Goal: Communication & Community: Answer question/provide support

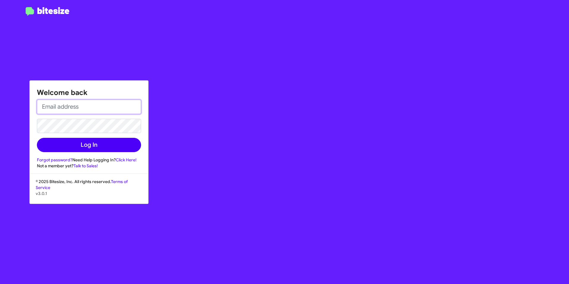
type input "[PERSON_NAME][EMAIL_ADDRESS][PERSON_NAME][PERSON_NAME][DOMAIN_NAME]"
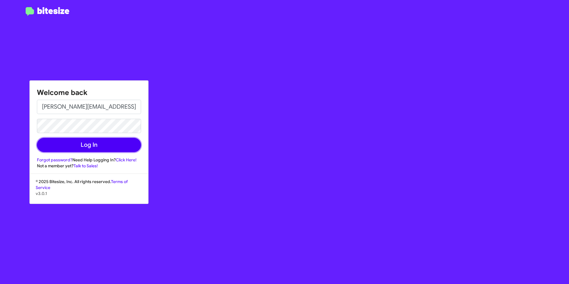
click at [119, 150] on button "Log In" at bounding box center [89, 145] width 104 height 14
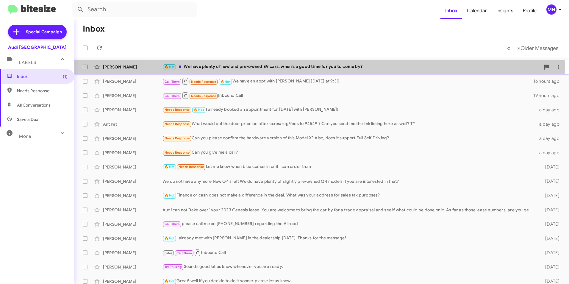
click at [316, 65] on div "🔥 Hot We have plenty of new and pre-owned EV cars. when's a good time for you t…" at bounding box center [352, 66] width 378 height 7
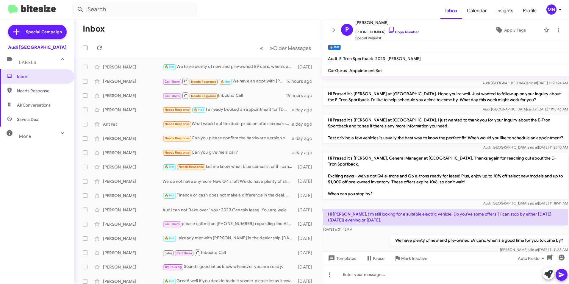
scroll to position [169, 0]
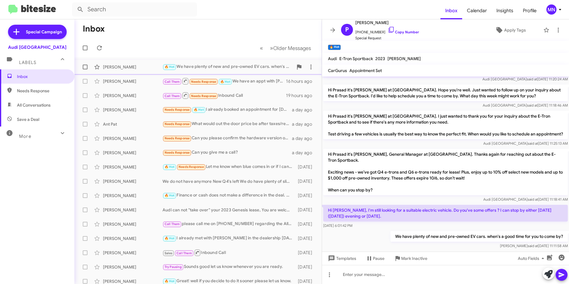
click at [233, 67] on div "🔥 Hot We have plenty of new and pre-owned EV cars. when's a good time for you t…" at bounding box center [228, 66] width 131 height 7
click at [259, 83] on div "Call Them Needs Response 🔥 Hot We have an appt with [PERSON_NAME] [DATE] at 9:30" at bounding box center [228, 80] width 131 height 7
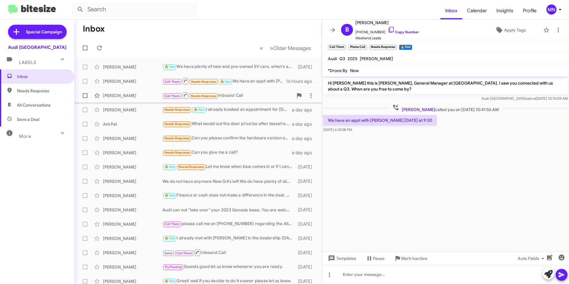
click at [252, 98] on div "Call Them Needs Response Inbound Call" at bounding box center [228, 95] width 131 height 7
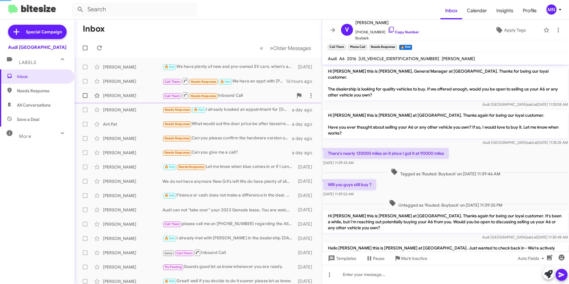
scroll to position [78, 0]
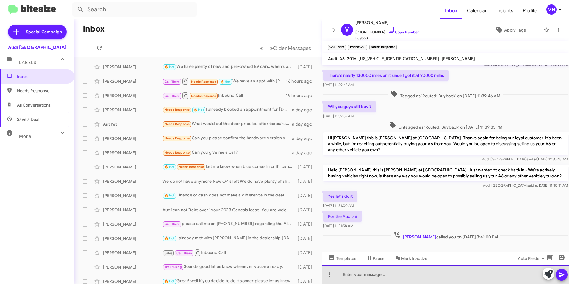
click at [359, 280] on div at bounding box center [445, 274] width 247 height 19
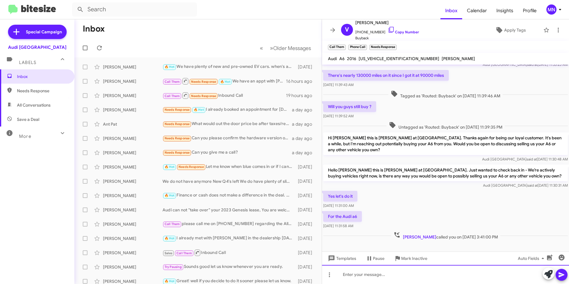
click at [389, 280] on div at bounding box center [445, 274] width 247 height 19
click at [226, 109] on div "Needs Response 🔥 Hot I already booked an appointment for [DATE] with [PERSON_NA…" at bounding box center [228, 109] width 131 height 7
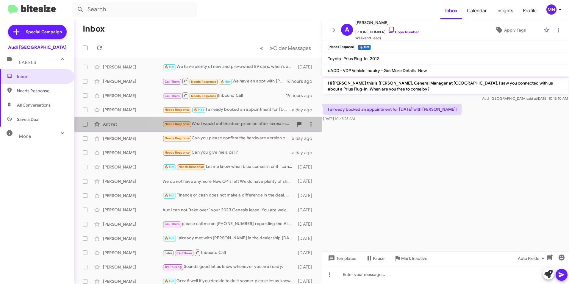
click at [232, 123] on div "Needs Response What would out the door price be after taxes/reg/fees to 94549 ?…" at bounding box center [228, 124] width 131 height 7
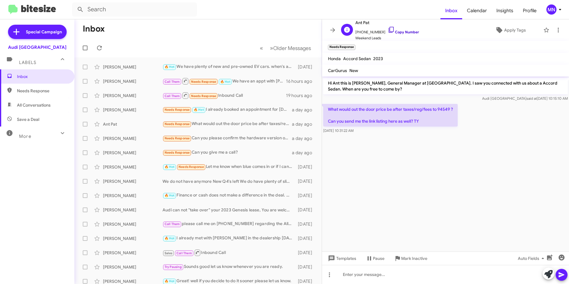
click at [389, 32] on link "Copy Number" at bounding box center [403, 32] width 31 height 4
click at [239, 153] on div "Needs Response Can you give me a call?" at bounding box center [228, 152] width 131 height 7
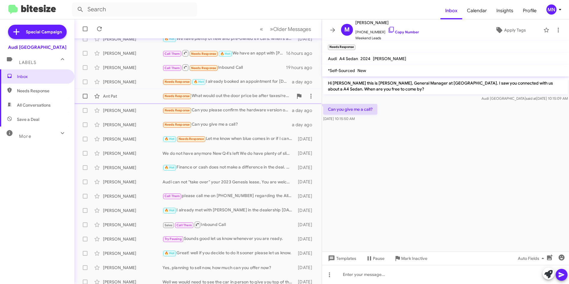
scroll to position [60, 0]
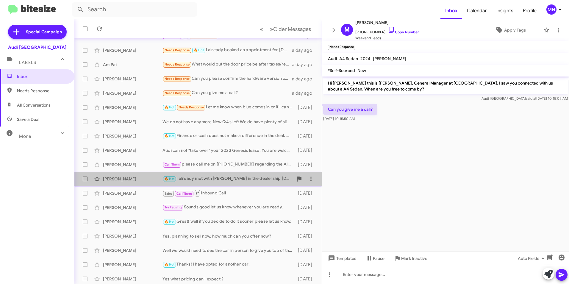
click at [250, 185] on div "[PERSON_NAME] 🔥 Hot I already met with [PERSON_NAME] in the dealership [DATE]. …" at bounding box center [198, 179] width 238 height 12
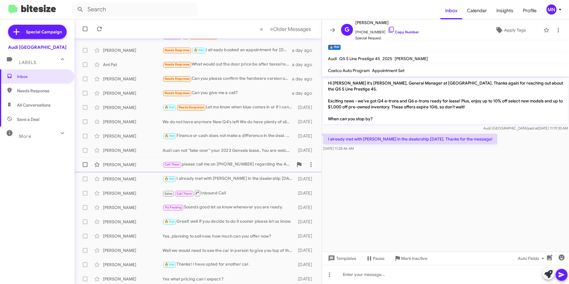
click at [248, 166] on div "Call Them please call me on [PHONE_NUMBER] regarding the Allroad" at bounding box center [228, 164] width 131 height 7
click at [252, 148] on div "Audi can not "take over" your 2023 Genesis lease, You are welcome to bring the …" at bounding box center [228, 150] width 131 height 6
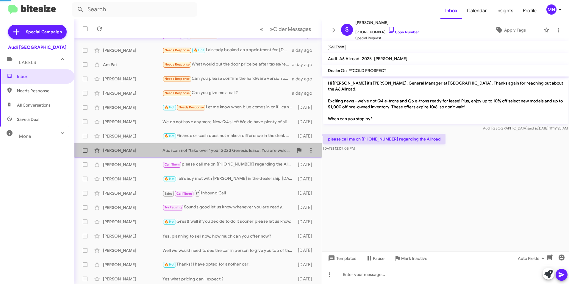
scroll to position [144, 0]
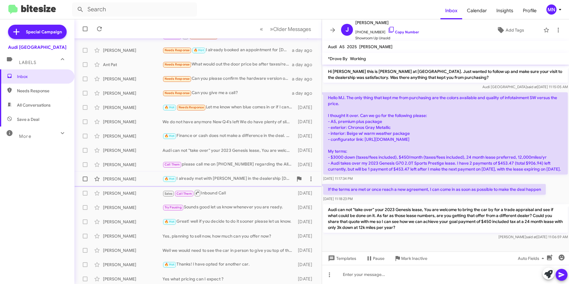
click at [255, 177] on div "🔥 Hot I already met with [PERSON_NAME] in the dealership [DATE]. Thanks for the…" at bounding box center [228, 178] width 131 height 7
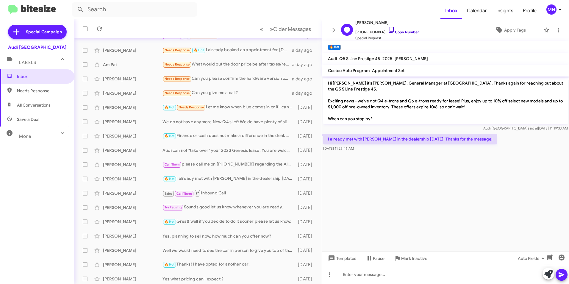
click at [388, 31] on icon at bounding box center [391, 29] width 7 height 7
click at [217, 134] on div "🔥 Hot Finance or cash does not make a difference in the deal. What was your add…" at bounding box center [228, 136] width 131 height 7
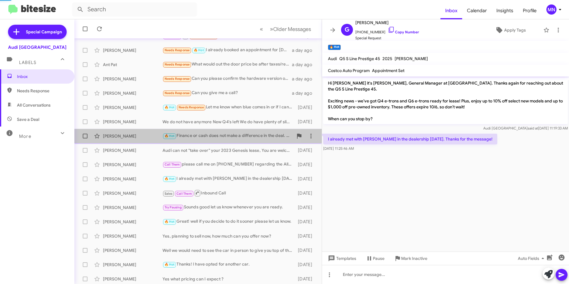
scroll to position [7, 0]
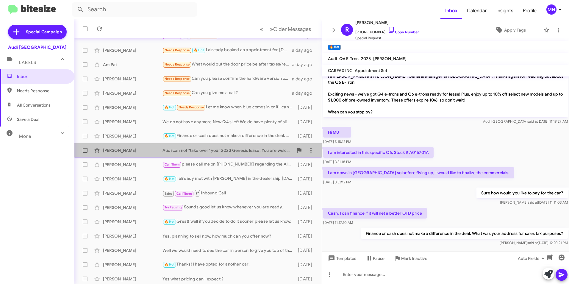
click at [221, 150] on div "Audi can not "take over" your 2023 Genesis lease, You are welcome to bring the …" at bounding box center [228, 150] width 131 height 6
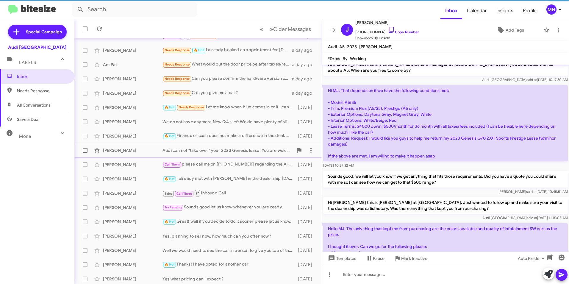
scroll to position [144, 0]
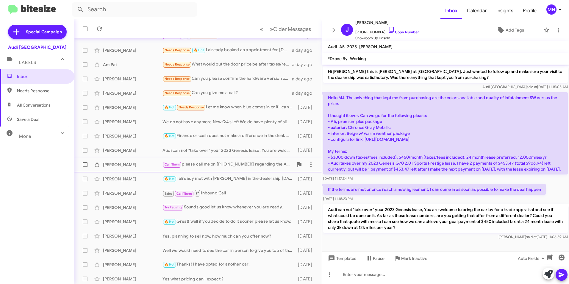
click at [221, 165] on div "Call Them please call me on [PHONE_NUMBER] regarding the Allroad" at bounding box center [228, 164] width 131 height 7
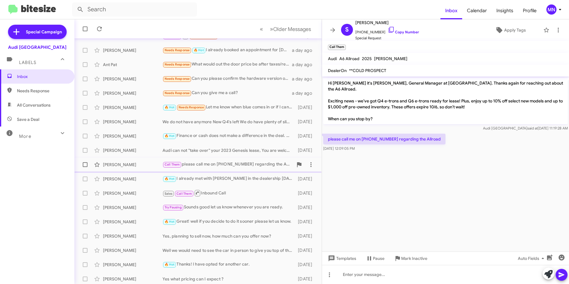
click at [221, 158] on span "[PERSON_NAME] Call Them please call me on [PHONE_NUMBER] regarding the Allroad …" at bounding box center [198, 165] width 248 height 14
click at [221, 153] on div "[PERSON_NAME] Audi can not "take over" your 2023 Genesis lease, You are welcome…" at bounding box center [198, 150] width 238 height 12
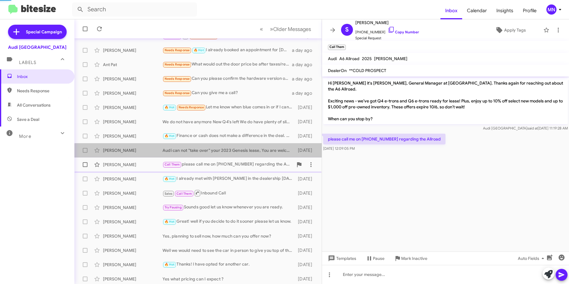
scroll to position [144, 0]
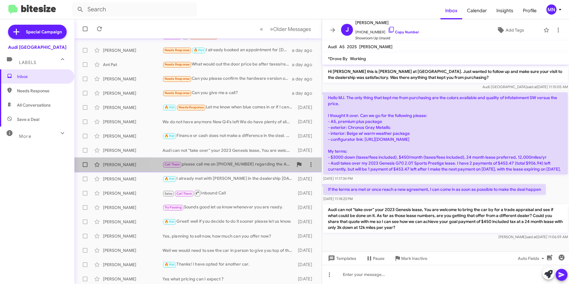
click at [221, 167] on div "Call Them please call me on [PHONE_NUMBER] regarding the Allroad" at bounding box center [228, 164] width 131 height 7
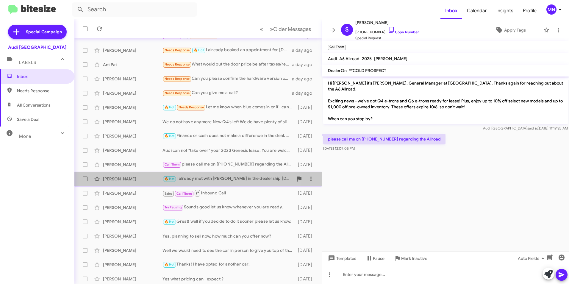
click at [222, 178] on div "🔥 Hot I already met with [PERSON_NAME] in the dealership [DATE]. Thanks for the…" at bounding box center [228, 178] width 131 height 7
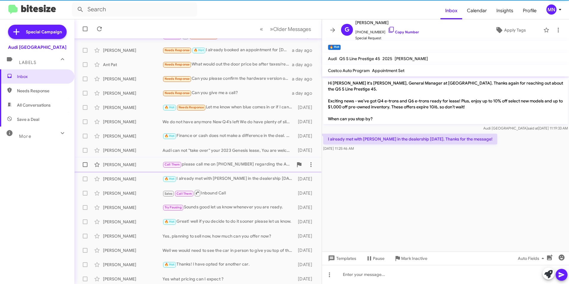
click at [222, 167] on div "Call Them please call me on [PHONE_NUMBER] regarding the Allroad" at bounding box center [228, 164] width 131 height 7
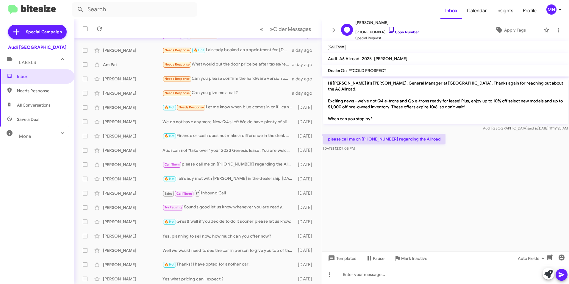
click at [389, 32] on icon at bounding box center [391, 30] width 5 height 6
click at [248, 203] on div "[PERSON_NAME] Try Pausing Sounds good let us know whenever you are ready. [DATE]" at bounding box center [198, 208] width 238 height 12
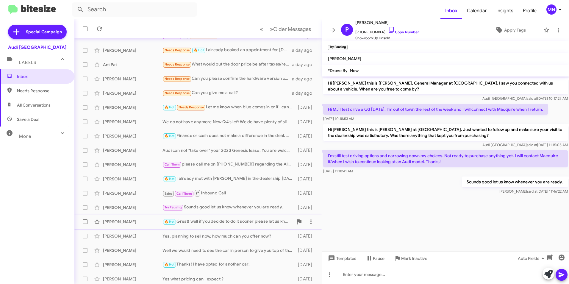
click at [260, 224] on div "🔥 Hot Great! well if you decide to do it sooner please let us know." at bounding box center [228, 221] width 131 height 7
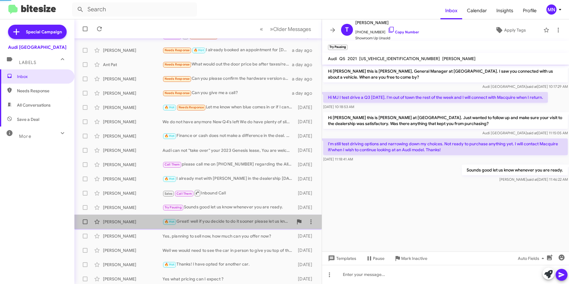
scroll to position [25, 0]
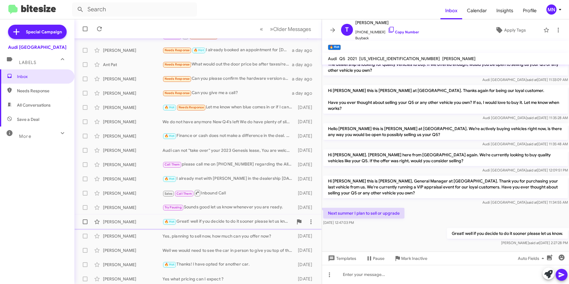
click at [256, 224] on div "🔥 Hot Great! well if you decide to do it sooner please let us know." at bounding box center [228, 221] width 131 height 7
click at [248, 223] on div "🔥 Hot Great! well if you decide to do it sooner please let us know." at bounding box center [228, 221] width 131 height 7
click at [245, 237] on div "Yes, planning to sell now, how much can you offer now?" at bounding box center [228, 236] width 131 height 6
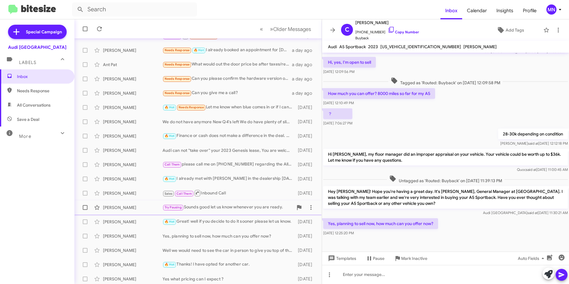
scroll to position [36, 0]
click at [215, 249] on div "Well we would need to see the car in person to give you top of the market value…" at bounding box center [228, 251] width 131 height 6
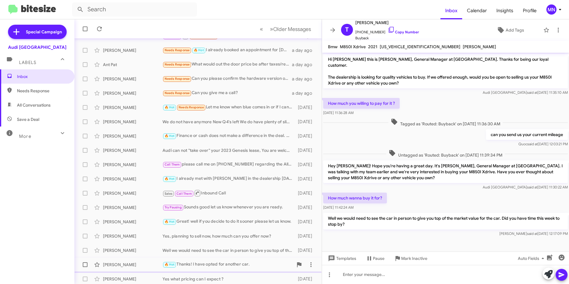
click at [216, 264] on div "🔥 Hot Thanks! I have opted for another car." at bounding box center [228, 264] width 131 height 7
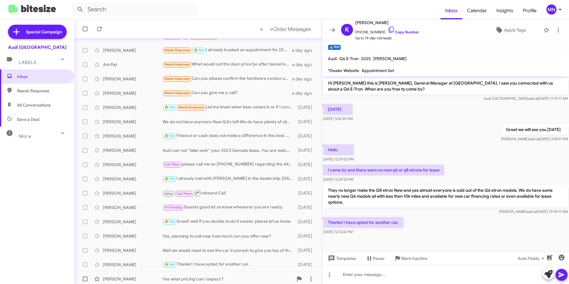
click at [217, 277] on div "Yes what pricing can I expect ?" at bounding box center [228, 279] width 131 height 6
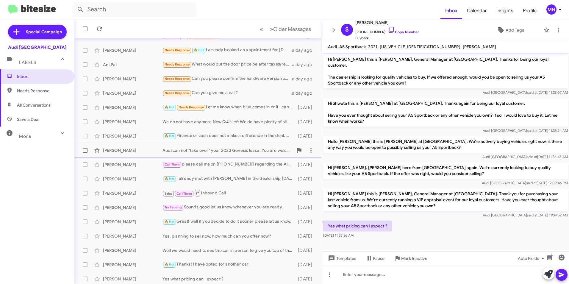
click at [191, 146] on div "[PERSON_NAME] Audi can not "take over" your 2023 Genesis lease, You are welcome…" at bounding box center [198, 150] width 238 height 12
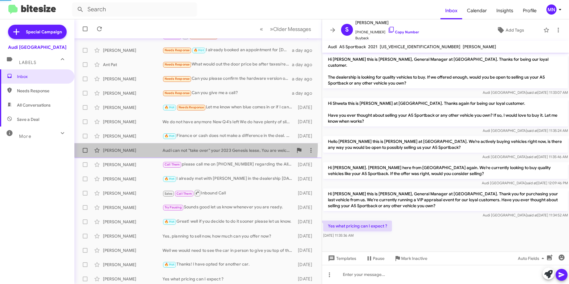
scroll to position [144, 0]
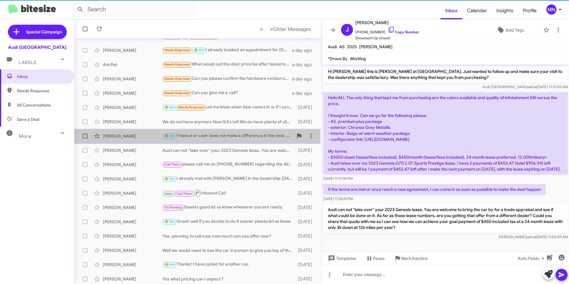
click at [197, 138] on div "🔥 Hot Finance or cash does not make a difference in the deal. What was your add…" at bounding box center [228, 136] width 131 height 7
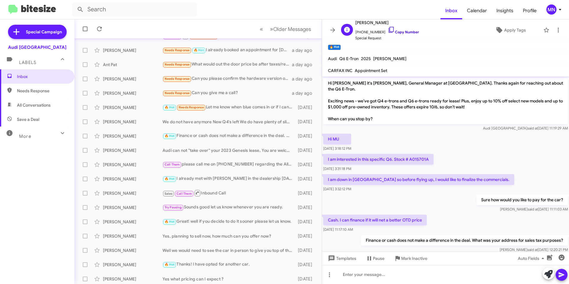
click at [388, 27] on icon at bounding box center [391, 29] width 7 height 7
click at [230, 163] on div "Call Them please call me on [PHONE_NUMBER] regarding the Allroad" at bounding box center [228, 164] width 131 height 7
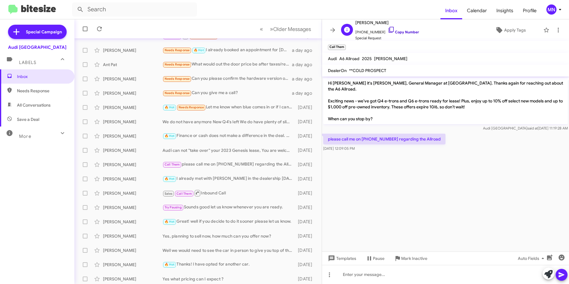
click at [389, 29] on icon at bounding box center [391, 30] width 5 height 6
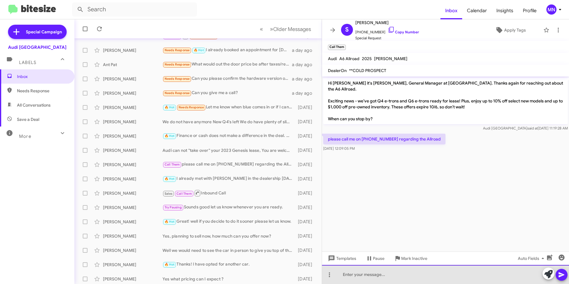
click at [358, 277] on div at bounding box center [445, 274] width 247 height 19
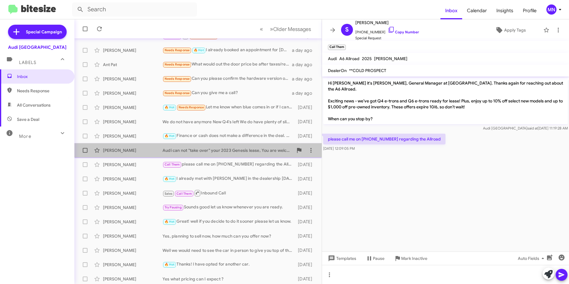
click at [228, 150] on div "Audi can not "take over" your 2023 Genesis lease, You are welcome to bring the …" at bounding box center [228, 150] width 131 height 6
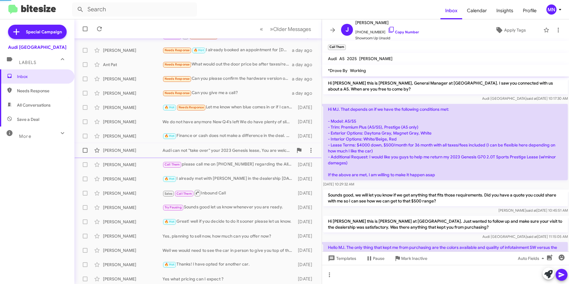
scroll to position [144, 0]
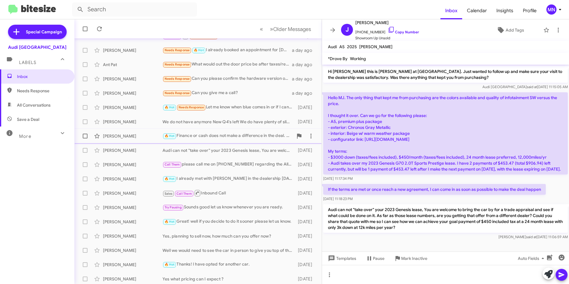
click at [243, 139] on div "🔥 Hot Finance or cash does not make a difference in the deal. What was your add…" at bounding box center [228, 136] width 131 height 7
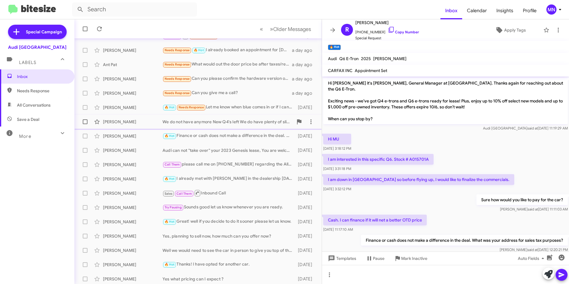
click at [265, 120] on div "We do not have anymore New Q4's left We do have plenty of slightly pre-owned Q4…" at bounding box center [228, 122] width 131 height 6
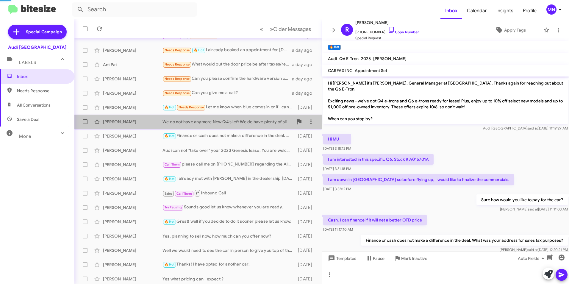
scroll to position [44, 0]
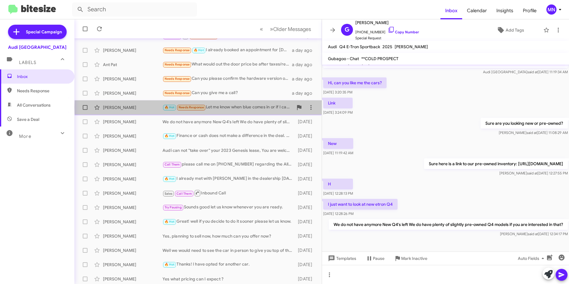
click at [257, 107] on div "🔥 Hot Needs Response Let me know when blue comes in or if I can order than" at bounding box center [228, 107] width 131 height 7
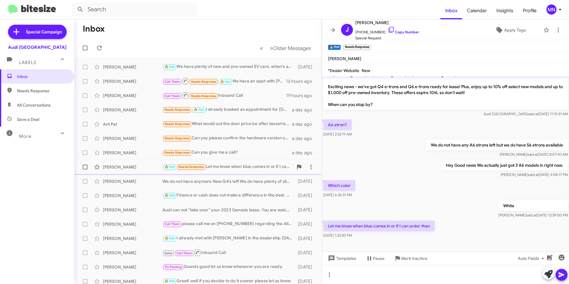
click at [239, 160] on span "[PERSON_NAME] 🔥 Hot Needs Response Let me know when blue comes in or if I can o…" at bounding box center [198, 167] width 248 height 14
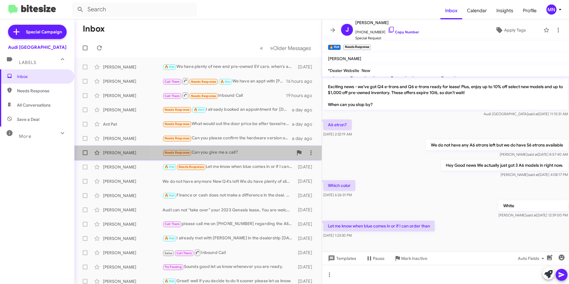
click at [240, 154] on div "Needs Response Can you give me a call?" at bounding box center [228, 152] width 131 height 7
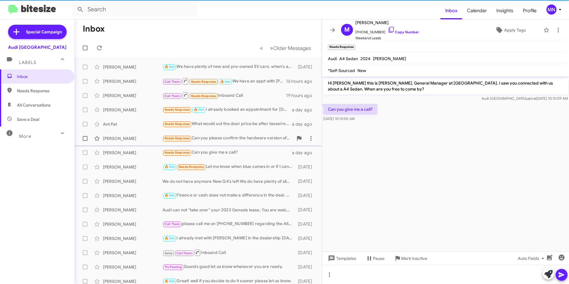
click at [250, 138] on div "Needs Response Can you please confirm the hardware version of this Model X? Als…" at bounding box center [228, 138] width 131 height 7
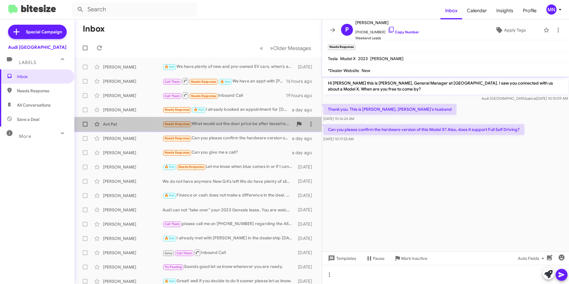
click at [255, 121] on div "Needs Response What would out the door price be after taxes/reg/fees to 94549 ?…" at bounding box center [228, 124] width 131 height 7
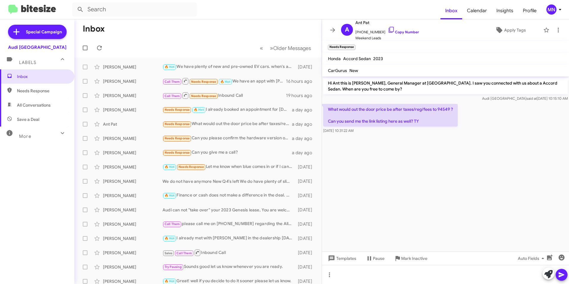
drag, startPoint x: 383, startPoint y: 31, endPoint x: 383, endPoint y: 4, distance: 26.8
click at [389, 31] on icon at bounding box center [391, 30] width 5 height 6
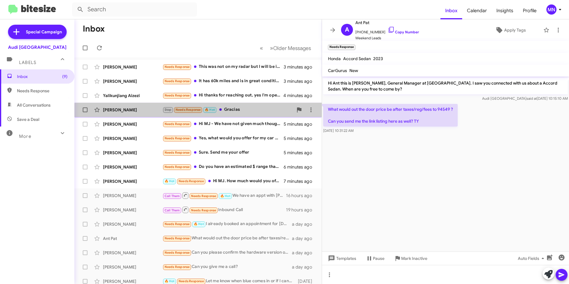
click at [251, 114] on div "[PERSON_NAME] Stop Needs Response 🔥 Hot Gracias 4 minutes ago" at bounding box center [198, 110] width 238 height 12
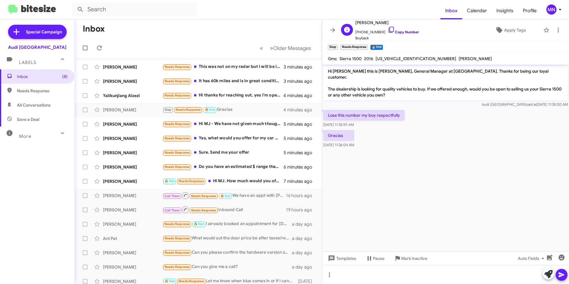
click at [389, 31] on icon at bounding box center [391, 30] width 5 height 6
click at [557, 27] on icon at bounding box center [558, 30] width 7 height 7
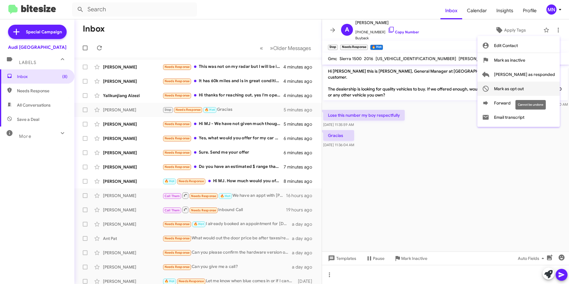
click at [524, 91] on span "Mark as opt out" at bounding box center [509, 89] width 30 height 14
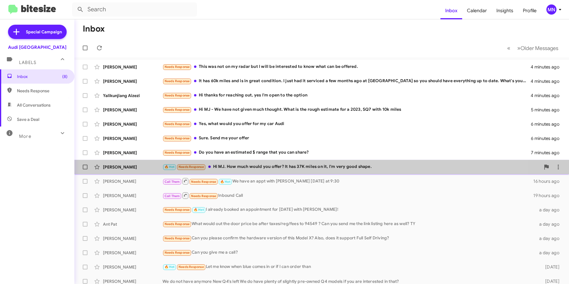
click at [339, 164] on div "🔥 Hot Needs Response Hi MJ. How much would you offer? It has 37K miles on it, I…" at bounding box center [352, 167] width 378 height 7
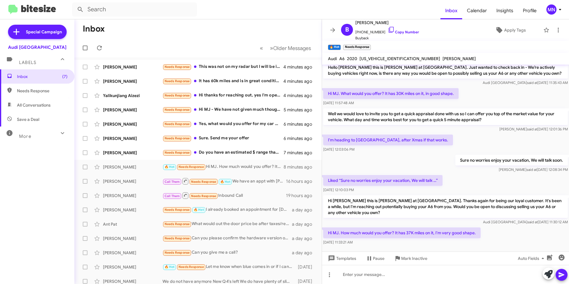
scroll to position [131, 0]
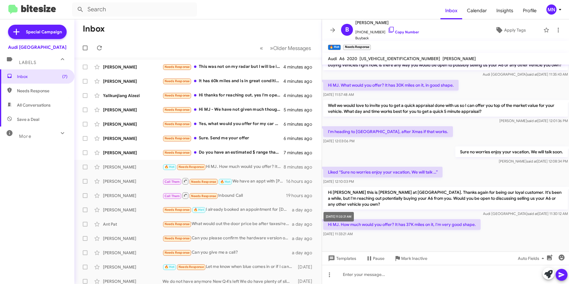
drag, startPoint x: 478, startPoint y: 219, endPoint x: 365, endPoint y: 213, distance: 113.4
click at [365, 213] on body "Inbox Calendar Insights Profile MN Special Campaign Audi Palo Alto Labels Inbox…" at bounding box center [284, 142] width 569 height 284
drag, startPoint x: 365, startPoint y: 213, endPoint x: 427, endPoint y: 225, distance: 63.8
click at [427, 231] on div "[DATE] 11:33:21 AM" at bounding box center [402, 234] width 158 height 6
click at [473, 219] on p "Hi MJ. How much would you offer? It has 37K miles on it, I'm very good shape." at bounding box center [402, 224] width 158 height 11
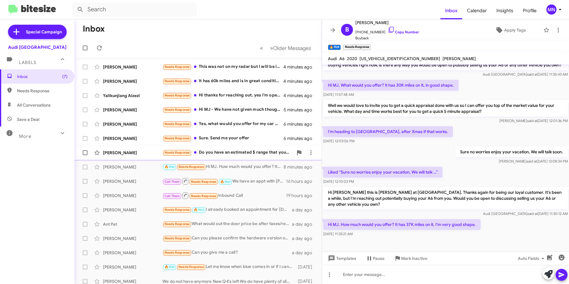
click at [253, 152] on div "Needs Response Do you have an estimated $ range that you can share?" at bounding box center [228, 152] width 131 height 7
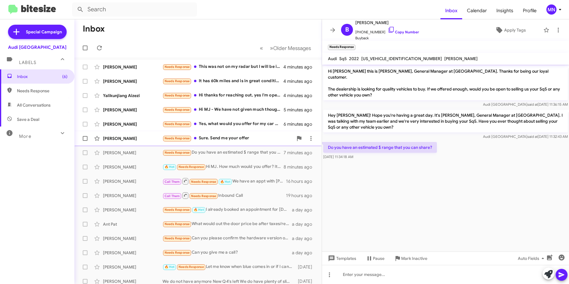
click at [222, 133] on div "[PERSON_NAME] Needs Response Sure. Send me your offer 6 minutes ago" at bounding box center [198, 139] width 238 height 12
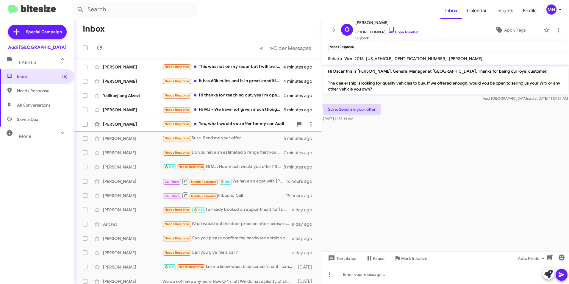
click at [212, 125] on div "Needs Response Yes, what would you offer for my car Audi" at bounding box center [228, 124] width 131 height 7
click at [244, 107] on div "Needs Response Hi MJ - We have not given much thought. What is the rough estima…" at bounding box center [228, 109] width 131 height 7
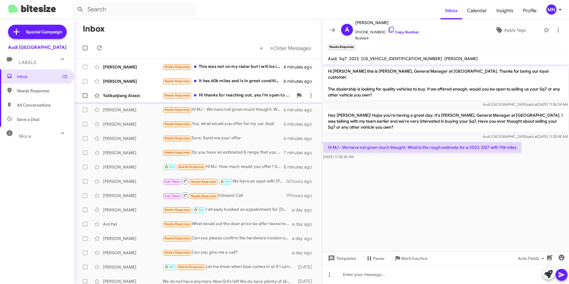
click at [220, 94] on div "Needs Response Hi thanks for reaching out, yes I'm open to the option" at bounding box center [228, 95] width 131 height 7
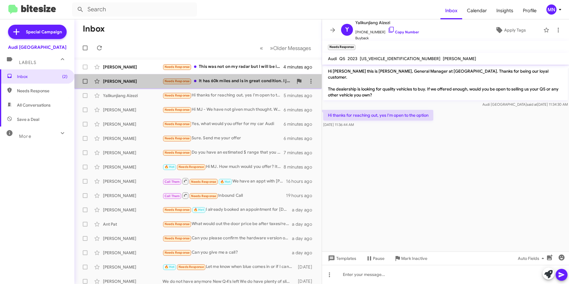
click at [230, 82] on div "Needs Response It has 60k miles and is in great condition. I just had it servic…" at bounding box center [228, 81] width 131 height 7
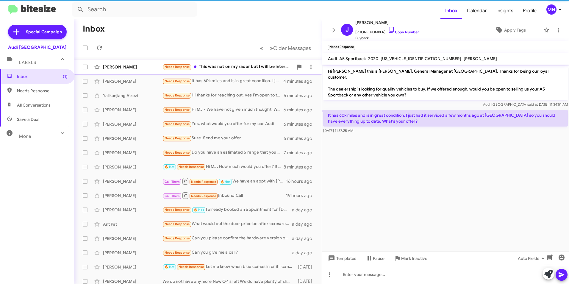
click at [238, 66] on div "Needs Response This was not on my radar but I will be interested to know what c…" at bounding box center [228, 66] width 131 height 7
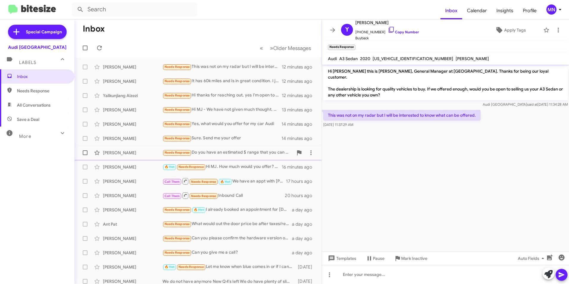
click at [239, 147] on div "[PERSON_NAME] Needs Response Do you have an estimated $ range that you can shar…" at bounding box center [198, 153] width 238 height 12
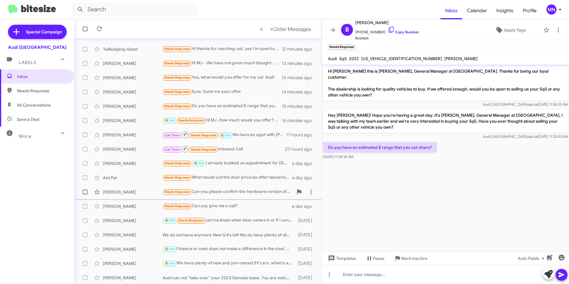
scroll to position [47, 0]
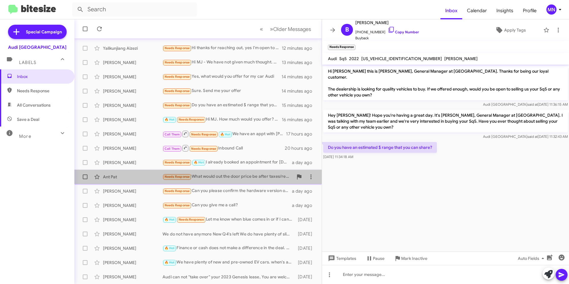
click at [264, 178] on div "Needs Response What would out the door price be after taxes/reg/fees to 94549 ?…" at bounding box center [228, 176] width 131 height 7
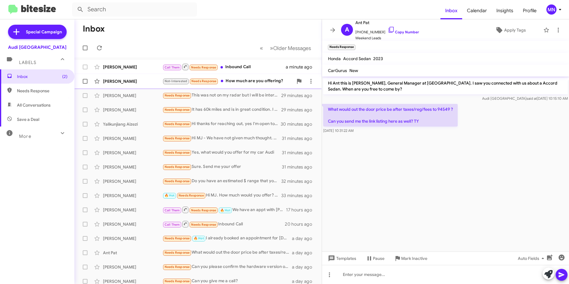
click at [238, 81] on div "Not-Interested Needs Response How much are you offering?" at bounding box center [228, 81] width 131 height 7
